Goal: Task Accomplishment & Management: Use online tool/utility

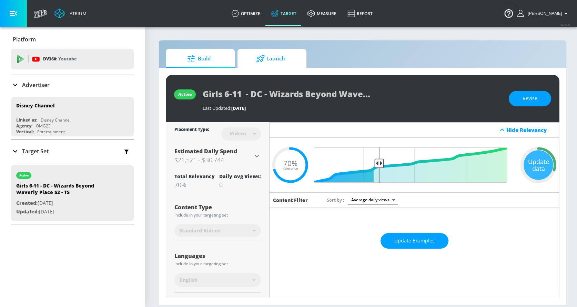
click at [276, 60] on span "Launch" at bounding box center [271, 58] width 52 height 17
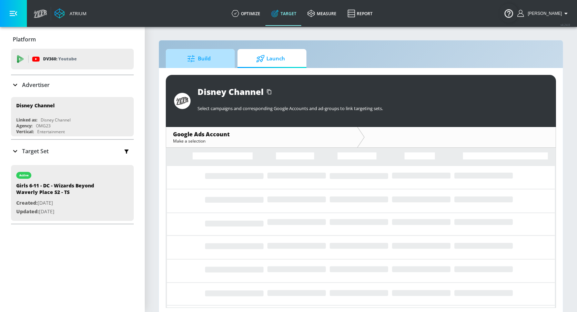
click at [209, 62] on span "Build" at bounding box center [199, 58] width 52 height 17
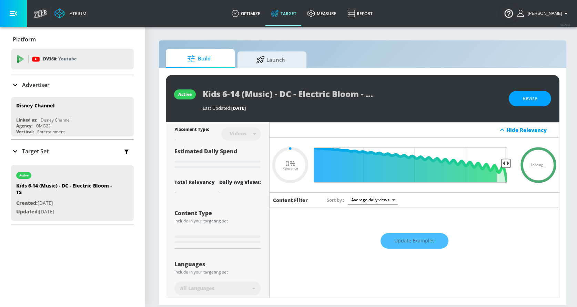
type input "0.05"
click at [268, 62] on span "Launch" at bounding box center [271, 58] width 52 height 17
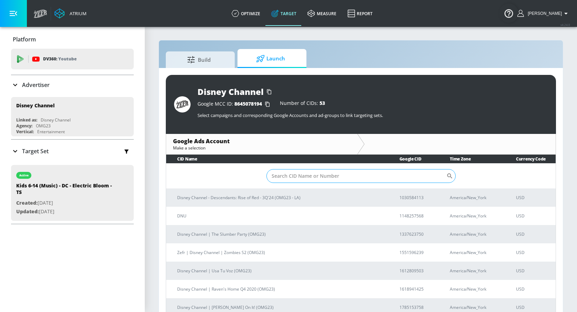
click at [305, 178] on input "Sort By" at bounding box center [357, 176] width 180 height 14
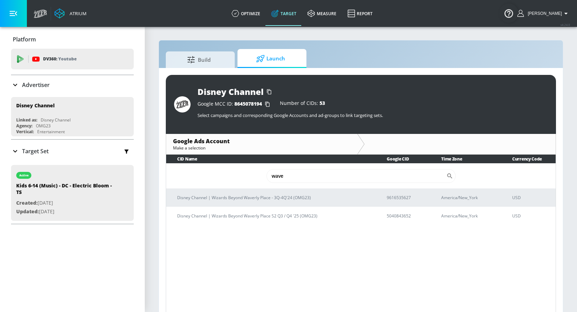
type input "wave"
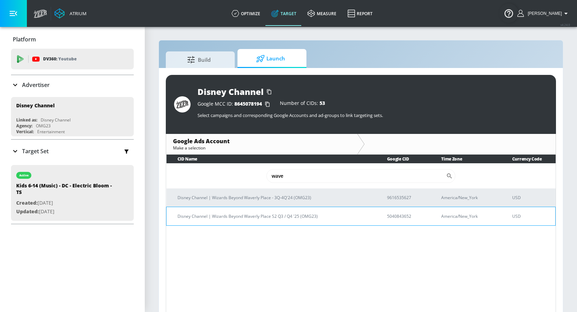
click at [278, 217] on p "Disney Channel | Wizards Beyond Waverly Place S2 Q3 / Q4 '25 (OMG23)" at bounding box center [274, 215] width 193 height 7
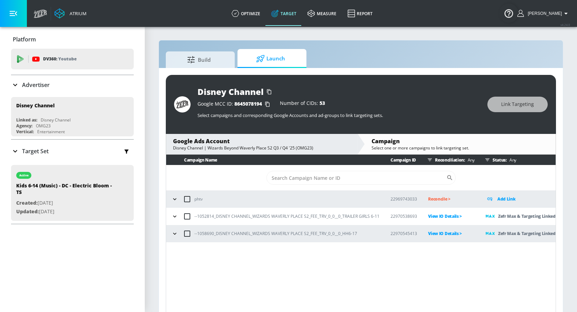
click at [177, 216] on icon "button" at bounding box center [174, 216] width 7 height 7
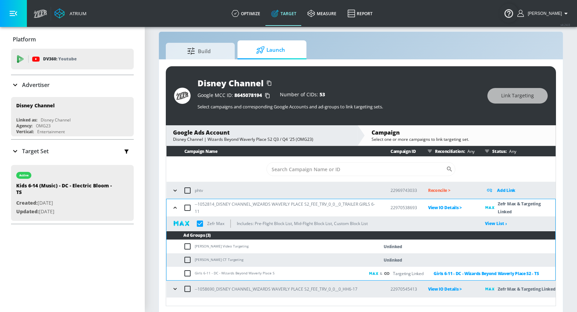
scroll to position [10, 0]
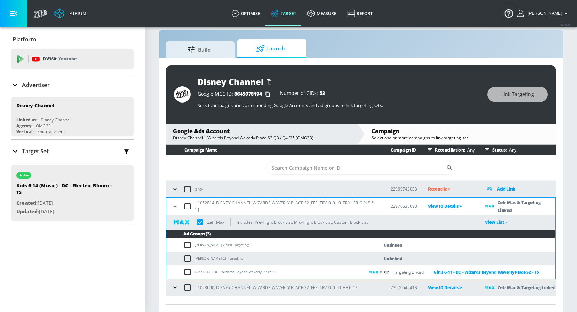
click at [175, 288] on icon "button" at bounding box center [174, 288] width 3 height 2
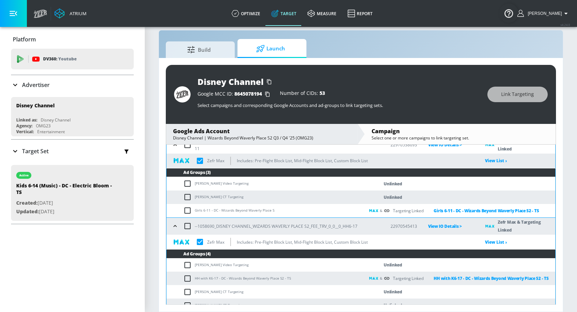
scroll to position [69, 0]
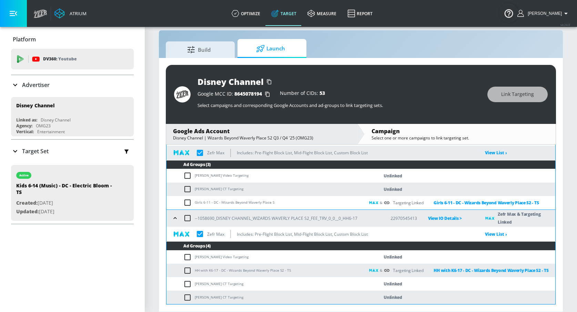
checkbox input "true"
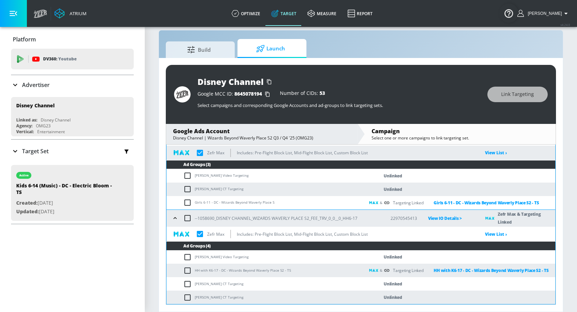
checkbox input "true"
